Goal: Navigation & Orientation: Find specific page/section

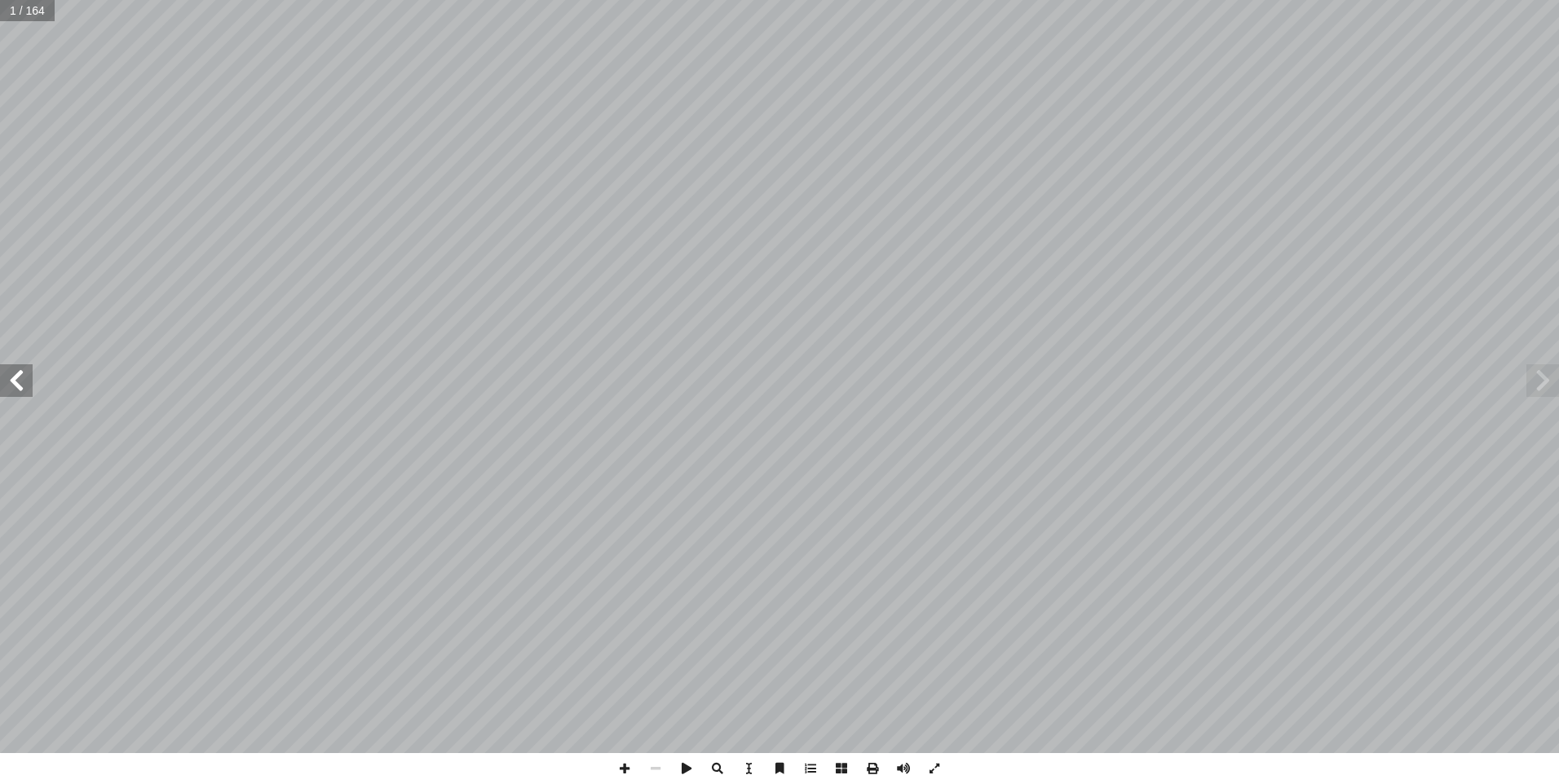
click at [22, 382] on span at bounding box center [16, 381] width 33 height 33
click at [21, 381] on span at bounding box center [16, 381] width 33 height 33
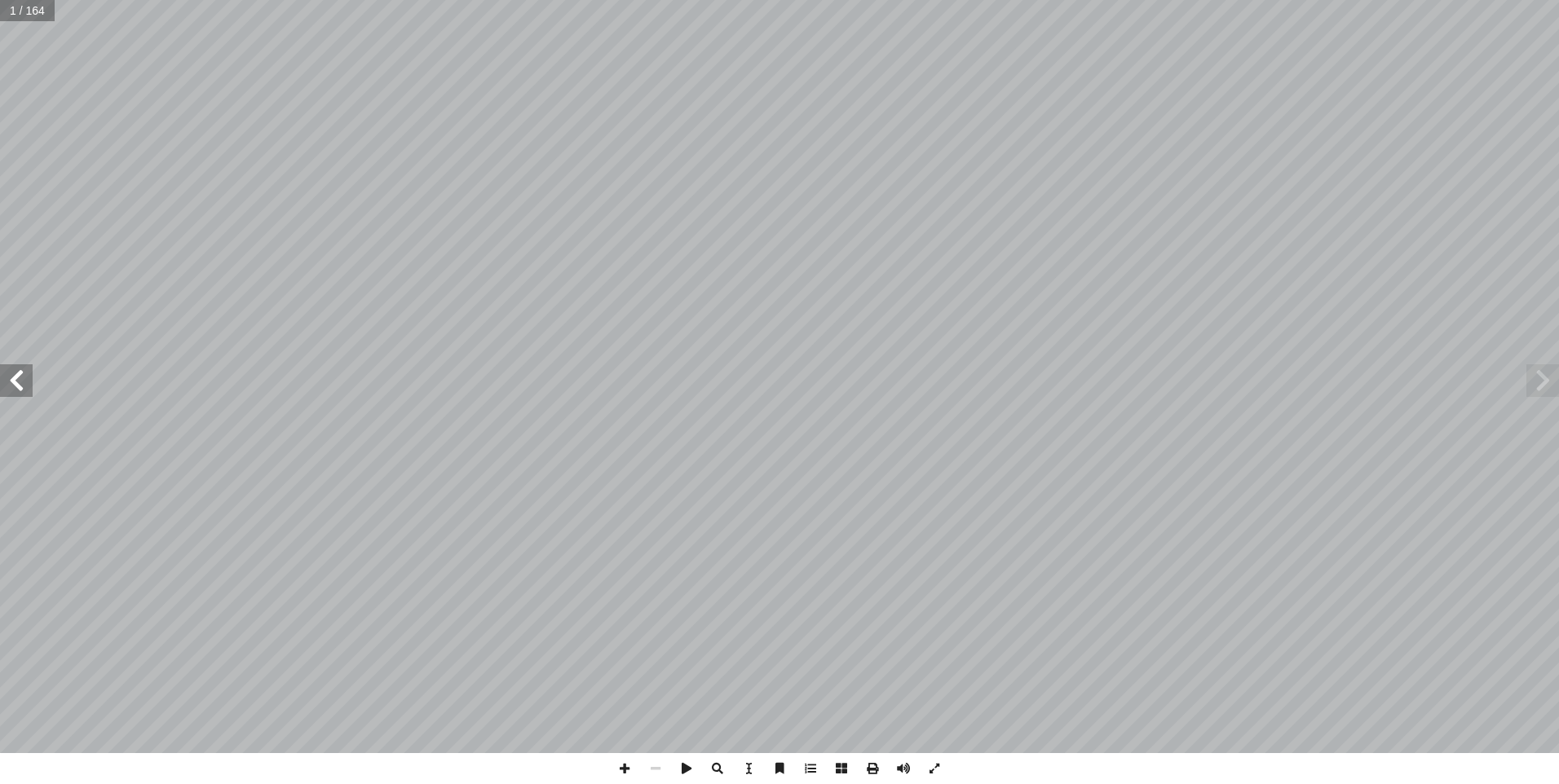
click at [21, 381] on span at bounding box center [16, 381] width 33 height 33
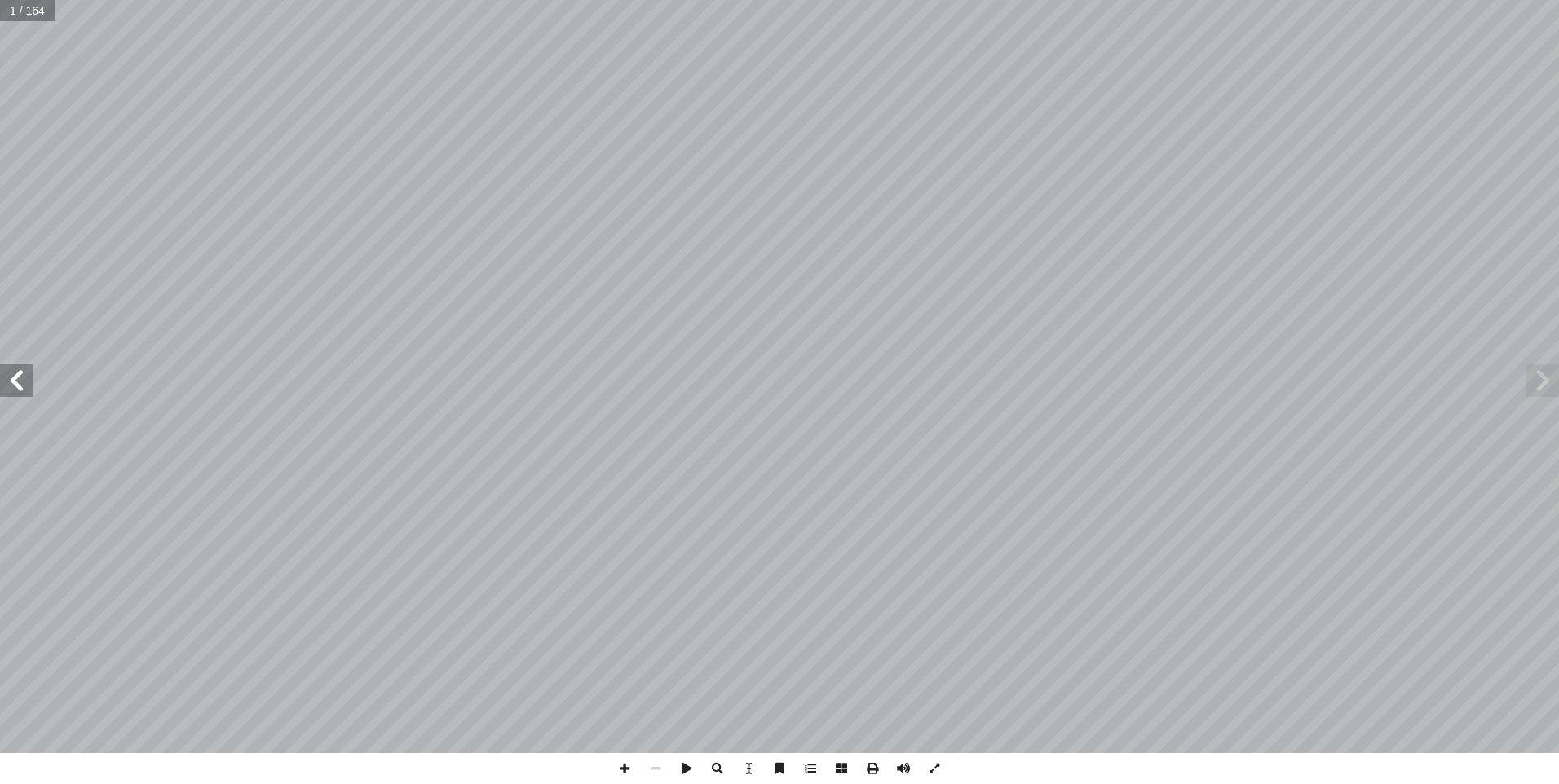
click at [21, 381] on span at bounding box center [16, 381] width 33 height 33
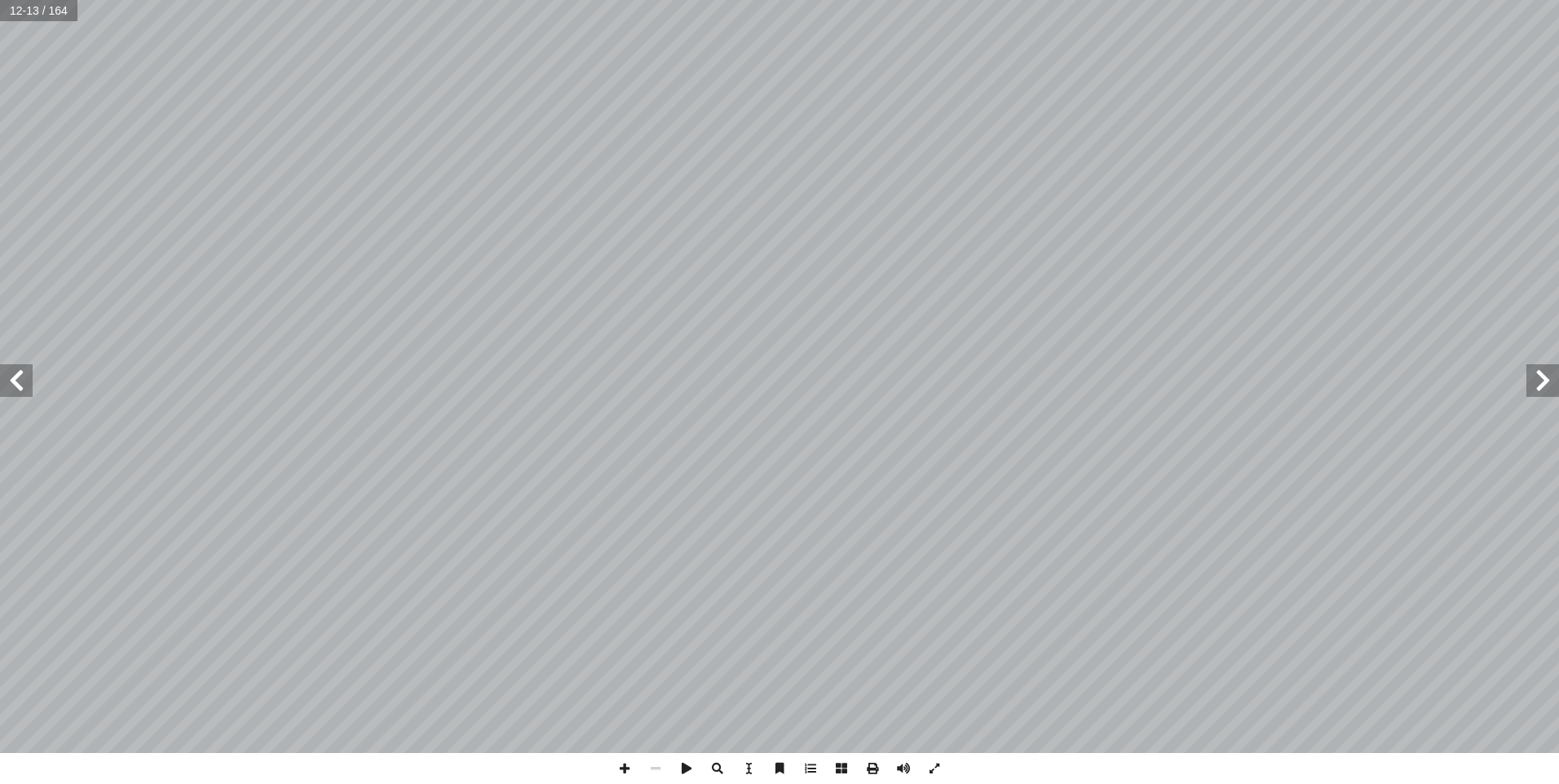
click at [21, 381] on span at bounding box center [16, 381] width 33 height 33
click at [674, 761] on span at bounding box center [686, 769] width 31 height 31
click at [9, 394] on span at bounding box center [16, 381] width 33 height 33
click at [1556, 381] on span at bounding box center [1542, 381] width 33 height 33
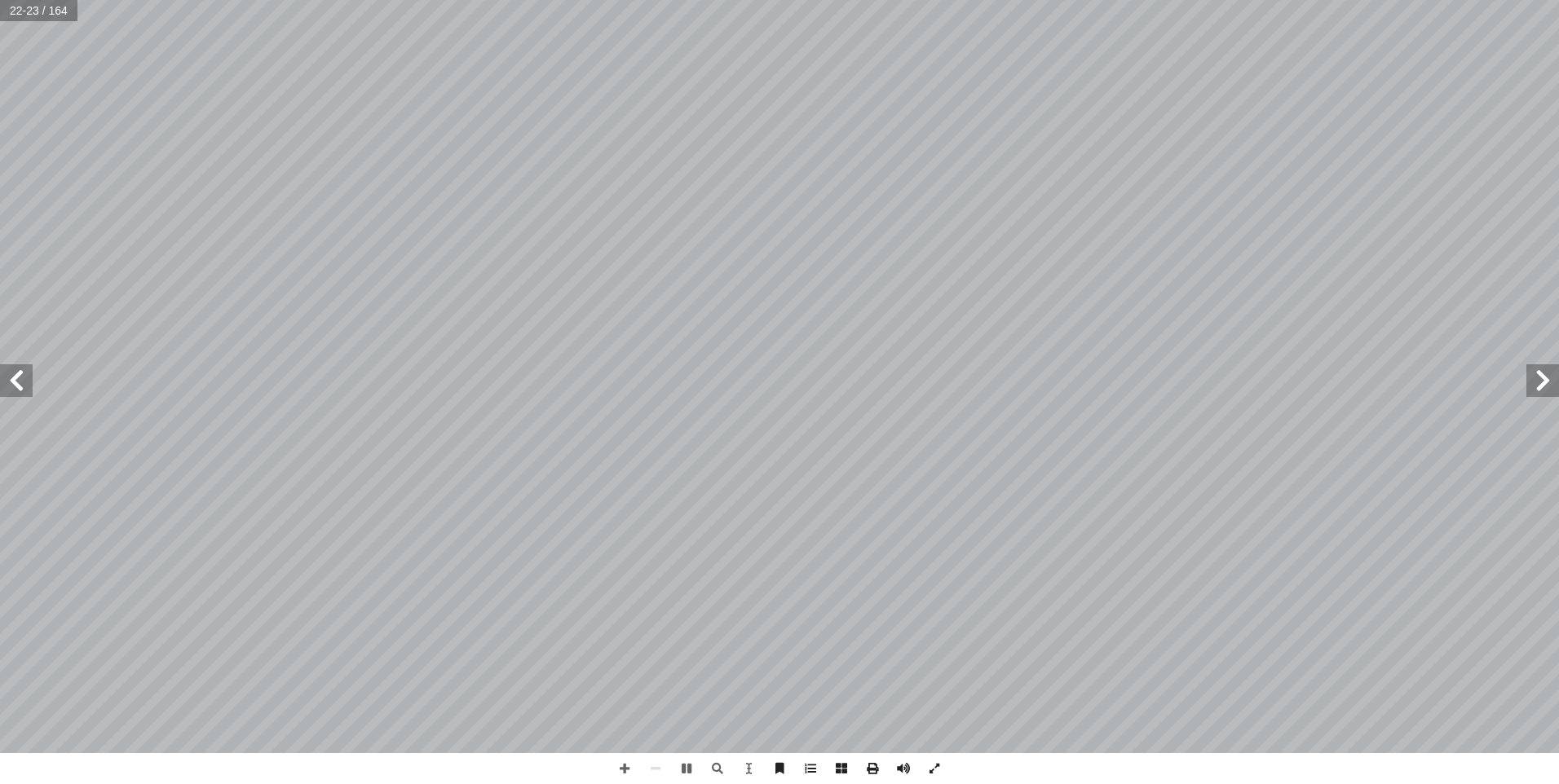
click at [15, 380] on span at bounding box center [16, 381] width 33 height 33
click at [1537, 367] on span at bounding box center [1542, 381] width 33 height 33
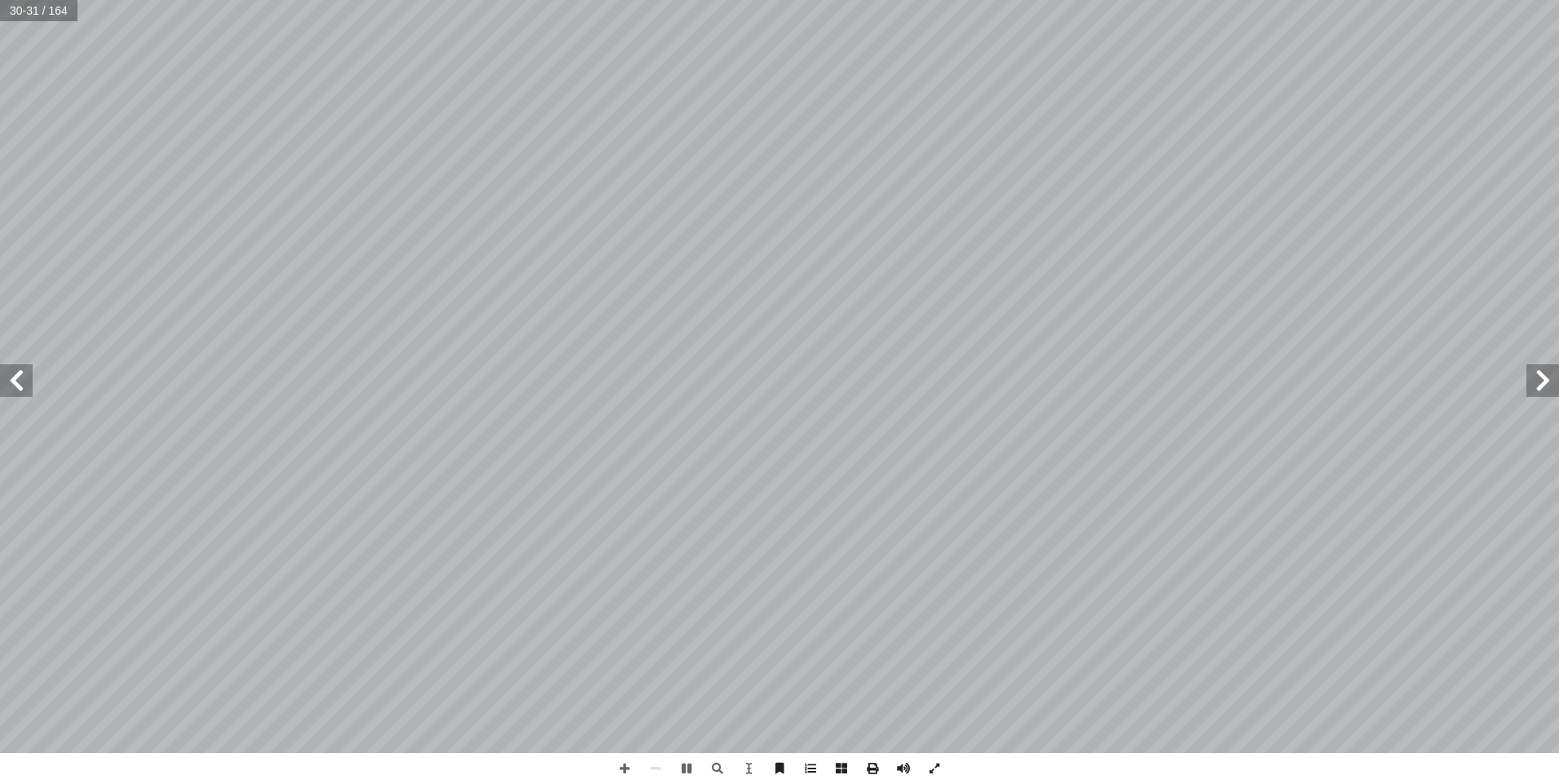
click at [1537, 367] on span at bounding box center [1542, 381] width 33 height 33
click at [1533, 379] on span at bounding box center [1542, 381] width 33 height 33
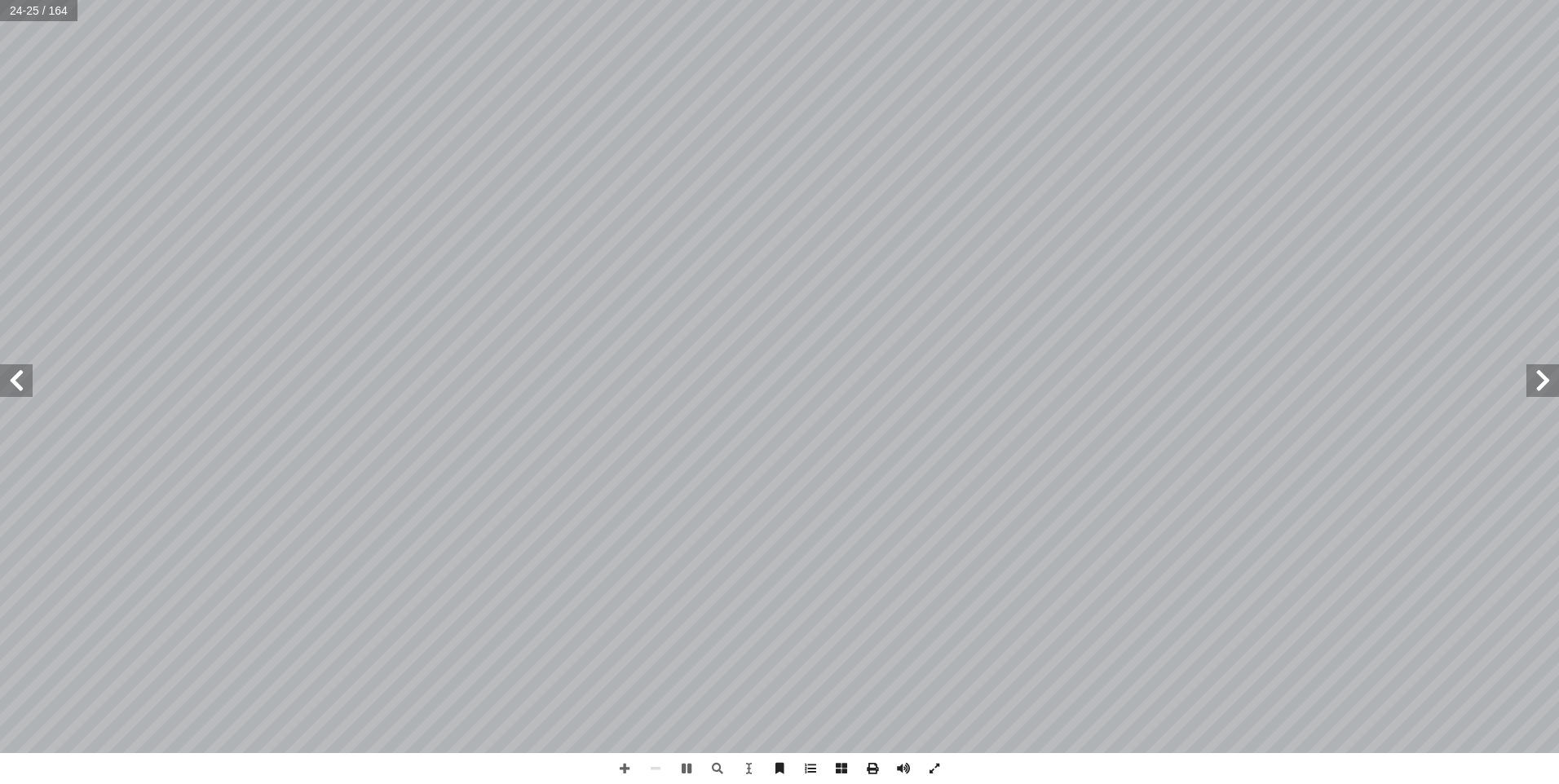
click at [1533, 379] on span at bounding box center [1542, 381] width 33 height 33
click at [1534, 376] on span at bounding box center [1542, 381] width 33 height 33
click at [25, 387] on span at bounding box center [16, 381] width 33 height 33
click at [629, 766] on span at bounding box center [624, 769] width 31 height 31
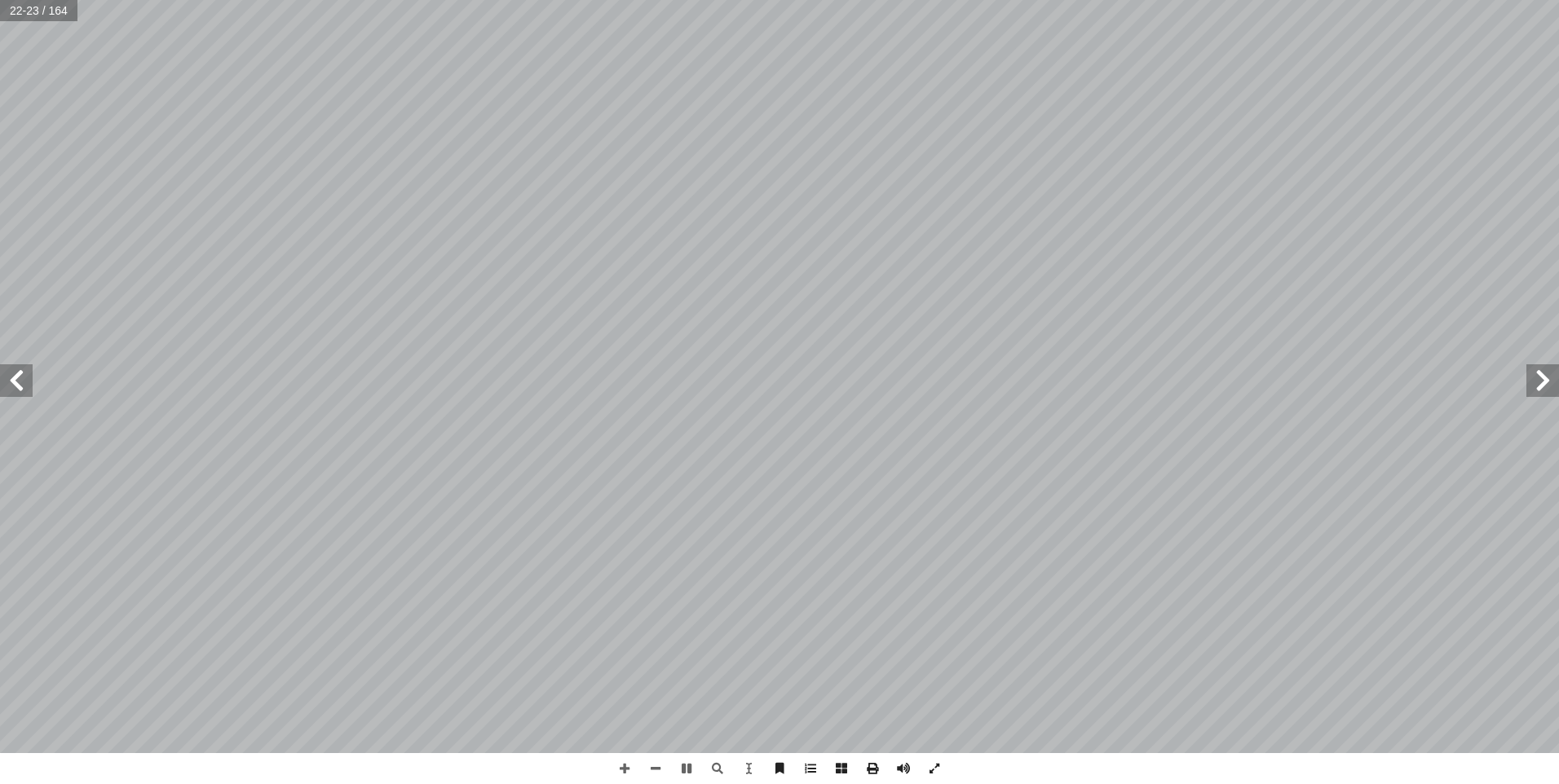
click at [0, 148] on html "الصفحة الرئيسية الصف الأول الصف الثاني الصف الثالث الصف الرابع الصف الخامس الصف…" at bounding box center [779, 74] width 1559 height 148
click at [15, 380] on span at bounding box center [16, 381] width 33 height 33
click at [1542, 377] on span at bounding box center [1542, 381] width 33 height 33
click at [1540, 372] on span at bounding box center [1542, 381] width 33 height 33
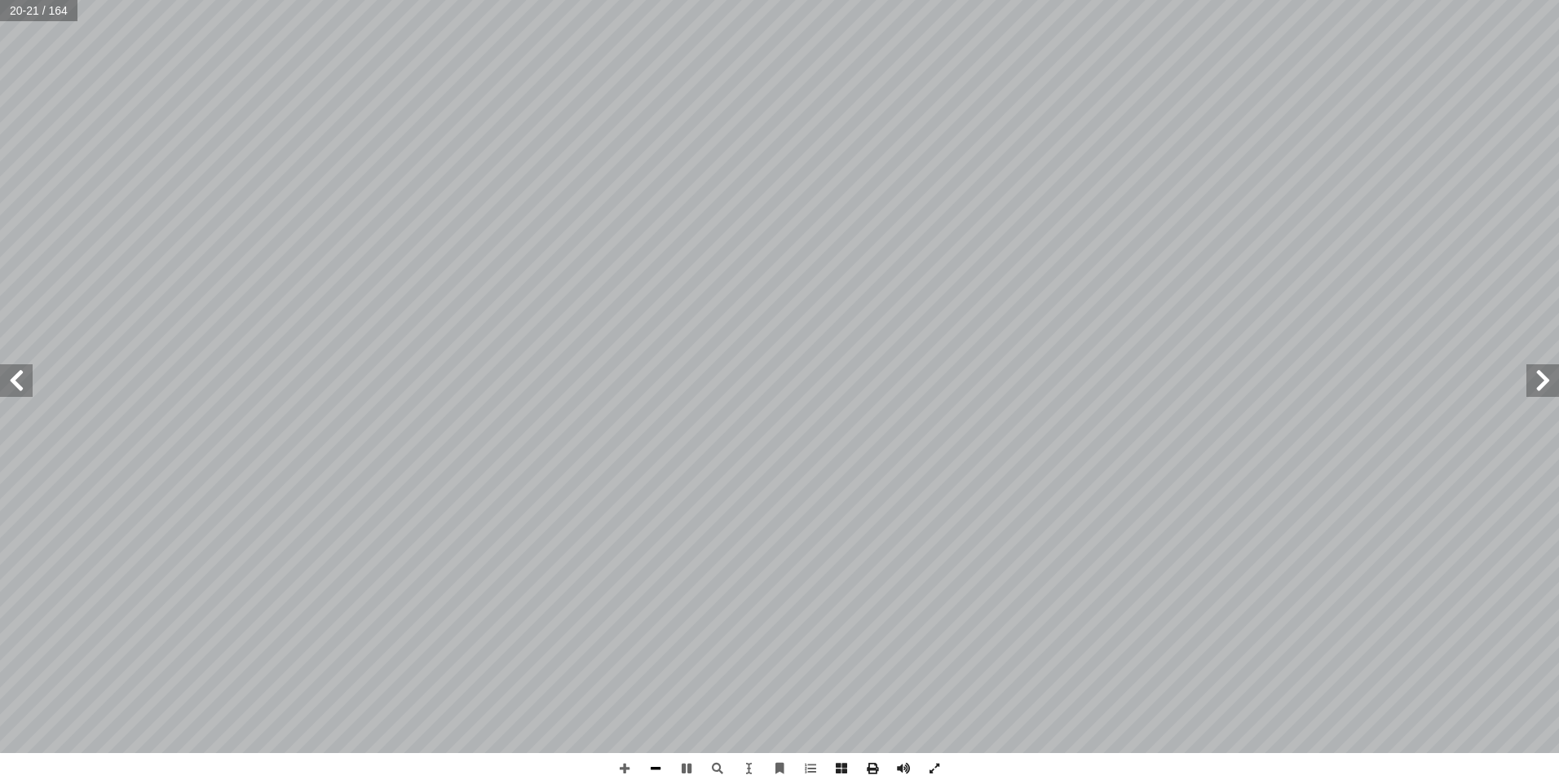
click at [645, 758] on span at bounding box center [656, 769] width 31 height 31
click at [32, 381] on span at bounding box center [16, 381] width 33 height 33
click at [1549, 392] on span at bounding box center [1542, 381] width 33 height 33
